Goal: Find specific page/section: Find specific page/section

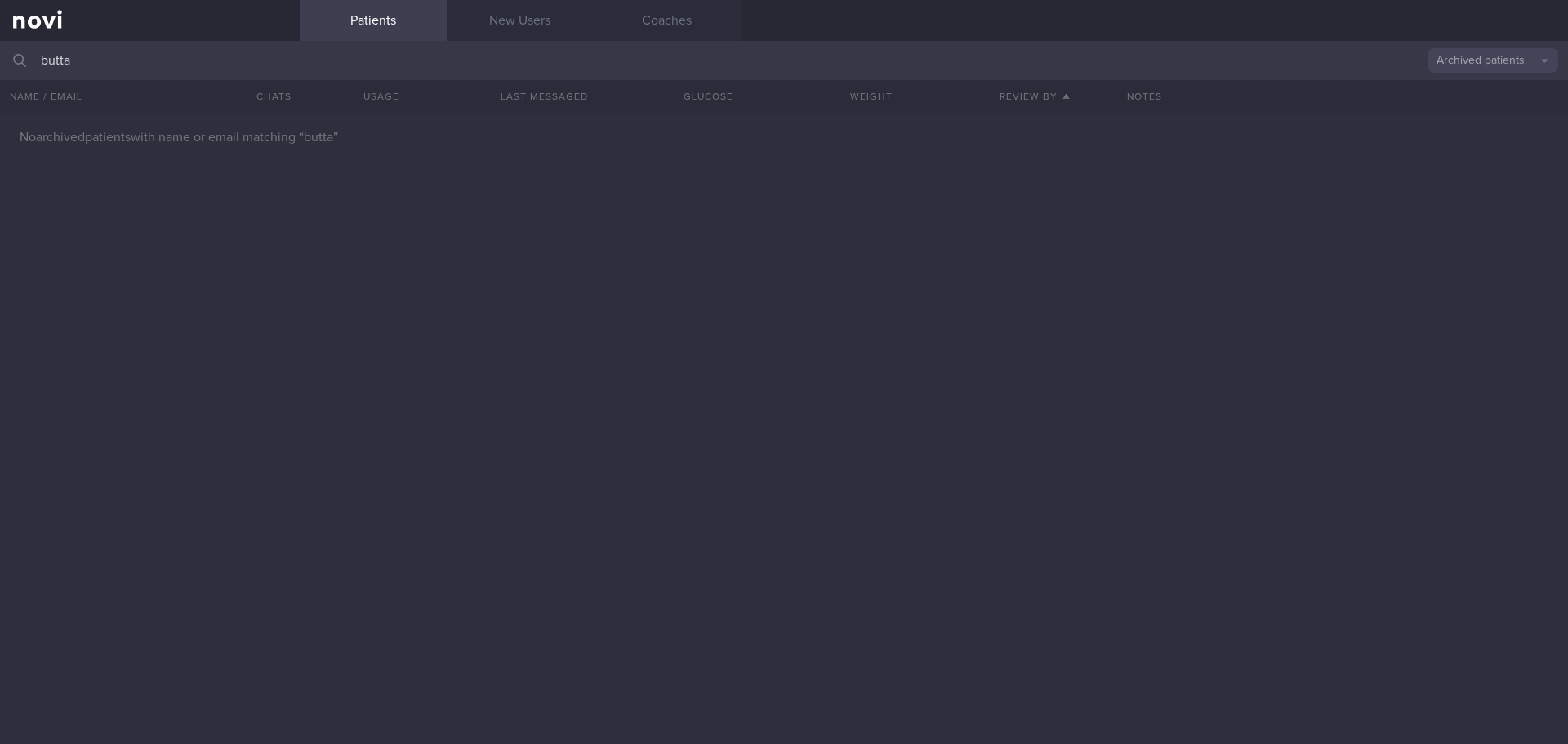
click at [142, 64] on input "butta" at bounding box center [784, 60] width 1568 height 39
click at [691, 256] on div "No archived patients with name or email matching “ butta ”" at bounding box center [784, 428] width 1568 height 631
click at [1466, 71] on button "Archived patients" at bounding box center [1492, 60] width 131 height 25
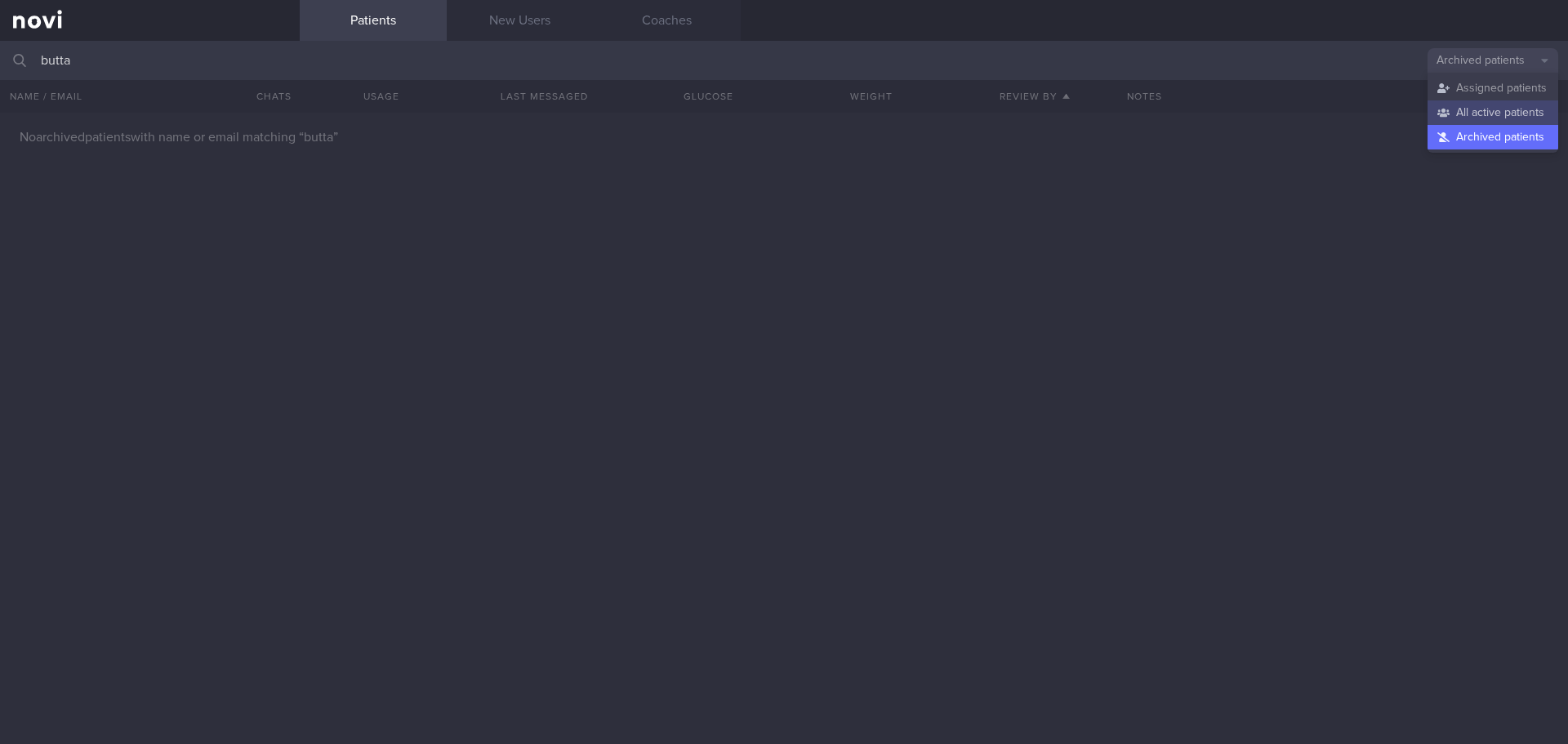
click at [1465, 114] on button "All active patients" at bounding box center [1492, 113] width 131 height 25
click at [158, 64] on input "butta" at bounding box center [784, 60] width 1568 height 39
click at [644, 410] on div at bounding box center [784, 428] width 1568 height 631
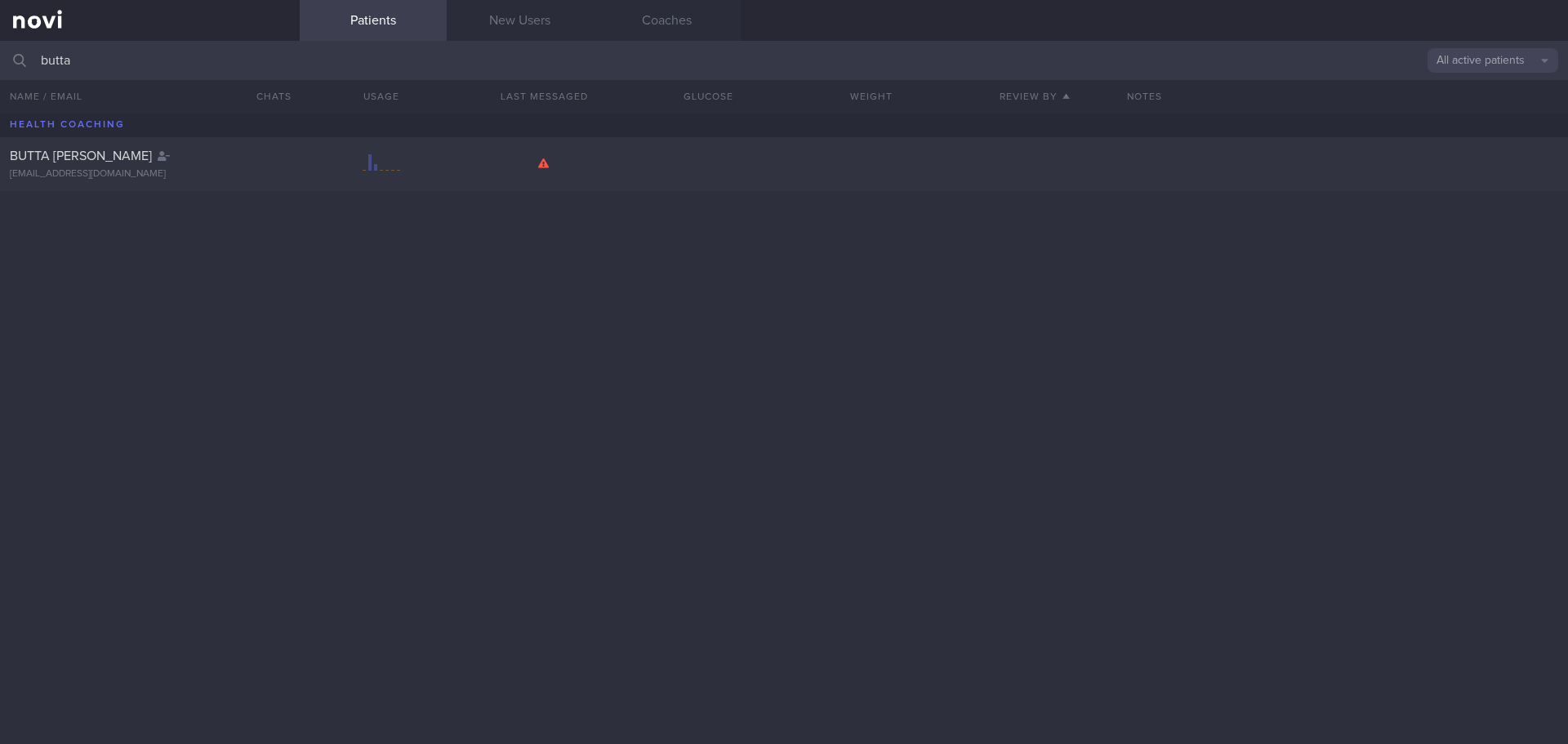
click at [212, 298] on div "BUTTA [PERSON_NAME] [EMAIL_ADDRESS][DOMAIN_NAME]" at bounding box center [784, 428] width 1568 height 631
click at [125, 175] on div "[EMAIL_ADDRESS][DOMAIN_NAME]" at bounding box center [150, 174] width 280 height 12
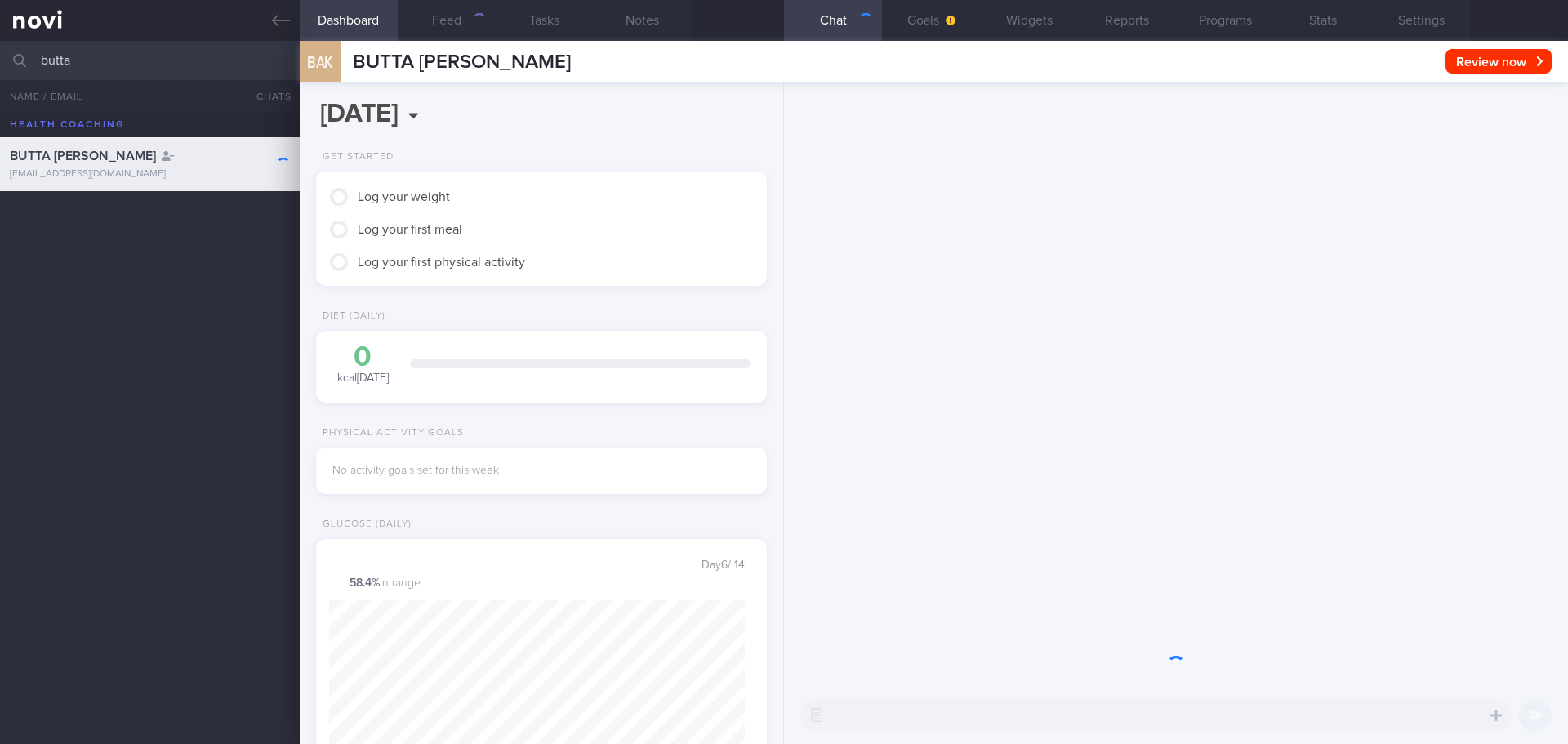
scroll to position [204, 410]
